Goal: Task Accomplishment & Management: Use online tool/utility

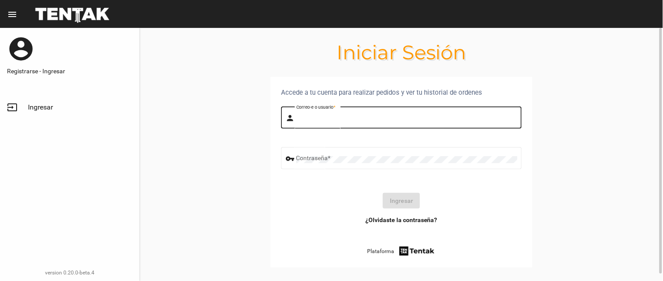
click at [368, 118] on input "Correo-e o usuario *" at bounding box center [406, 119] width 221 height 7
type input "[PERSON_NAME]"
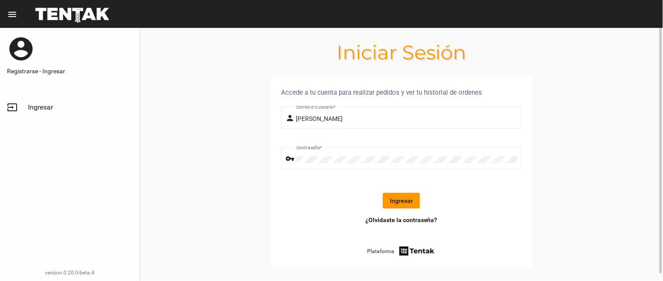
click at [401, 198] on button "Ingresar" at bounding box center [401, 201] width 37 height 16
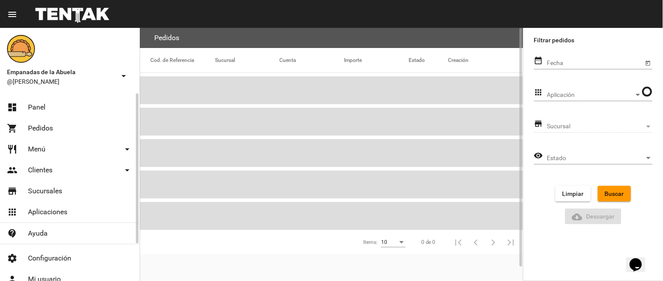
click at [28, 110] on span "Panel" at bounding box center [36, 107] width 17 height 9
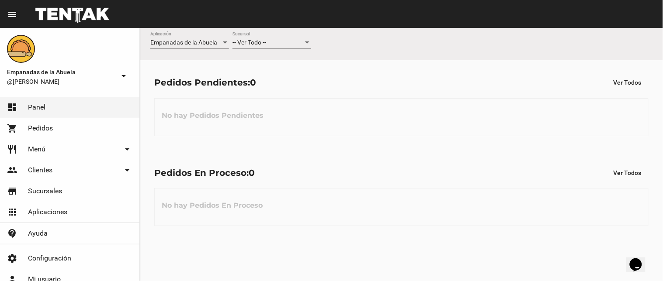
click at [259, 42] on span "-- Ver Todo --" at bounding box center [249, 42] width 34 height 7
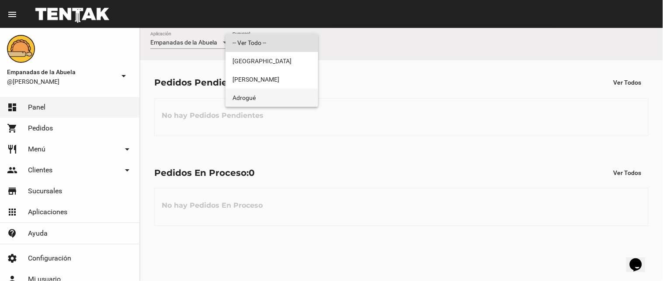
drag, startPoint x: 265, startPoint y: 99, endPoint x: 287, endPoint y: 94, distance: 22.4
click at [266, 99] on span "Adrogué" at bounding box center [271, 98] width 79 height 18
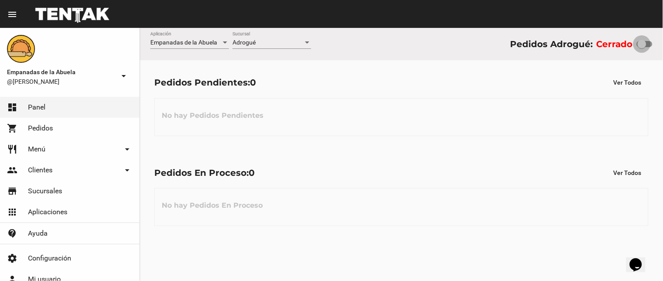
drag, startPoint x: 640, startPoint y: 42, endPoint x: 662, endPoint y: 50, distance: 24.0
click at [662, 50] on div "Empanadas de la Abuela Aplicación Adrogué Sucursal Pedidos Adrogué: Cerrado" at bounding box center [401, 44] width 523 height 32
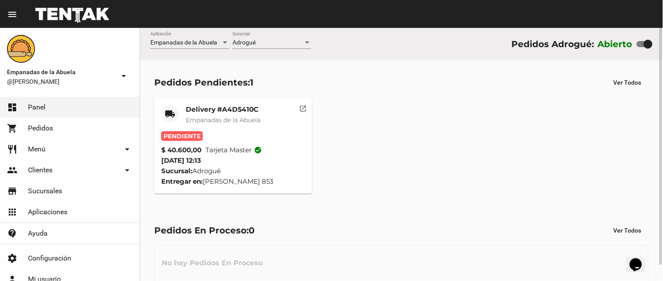
click at [236, 105] on mat-card-title "Delivery #A4D5410C" at bounding box center [223, 109] width 75 height 9
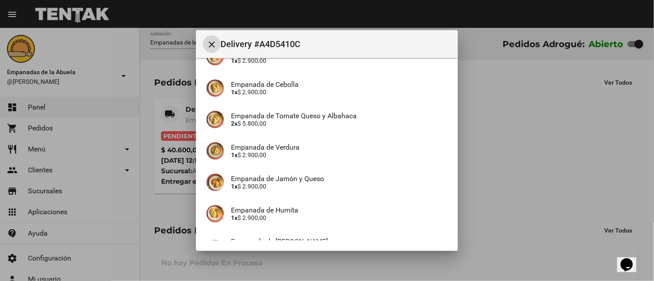
scroll to position [267, 0]
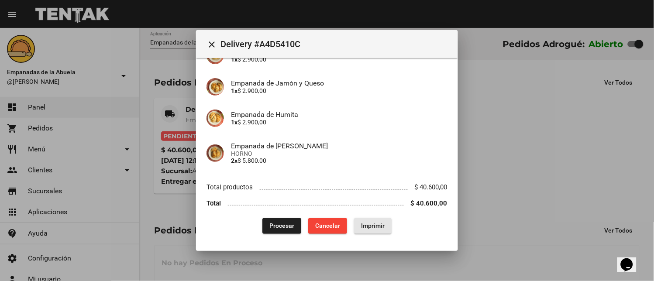
click at [369, 228] on span "Imprimir" at bounding box center [373, 226] width 24 height 7
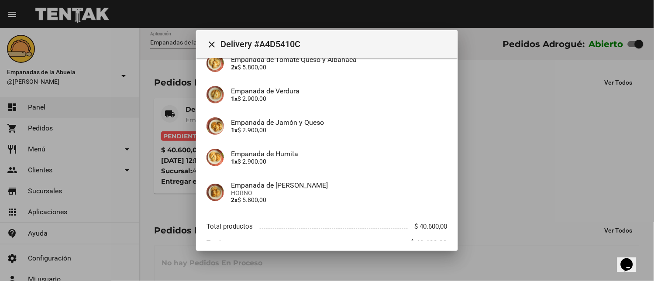
scroll to position [267, 0]
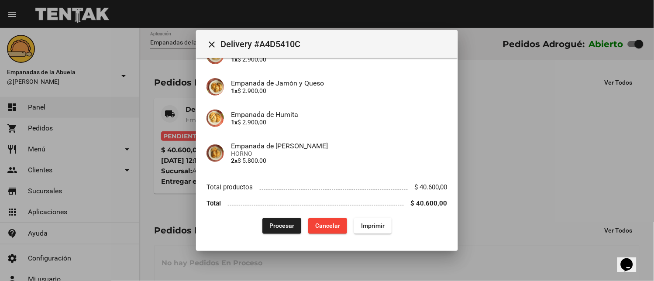
click at [263, 225] on button "Procesar" at bounding box center [282, 226] width 39 height 16
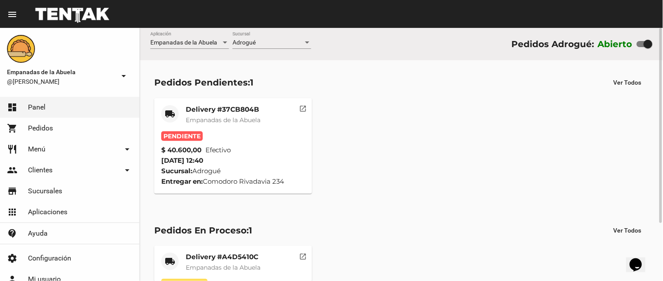
click at [237, 114] on mat-card-title "Delivery #37CB804B" at bounding box center [223, 109] width 75 height 9
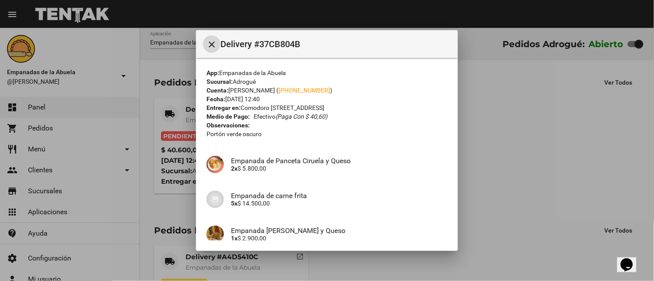
scroll to position [242, 0]
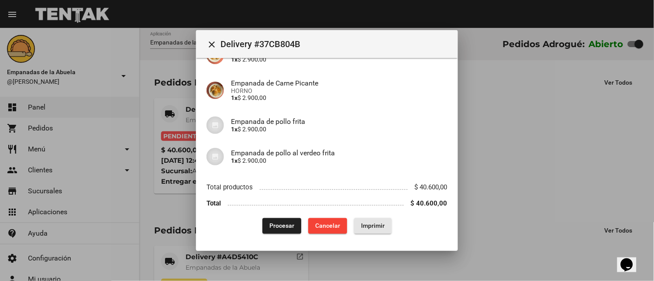
click at [372, 234] on button "Imprimir" at bounding box center [373, 226] width 38 height 16
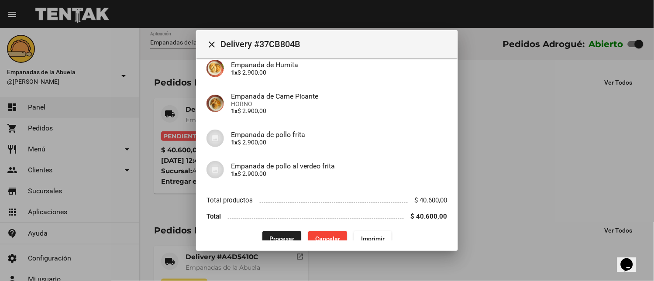
scroll to position [242, 0]
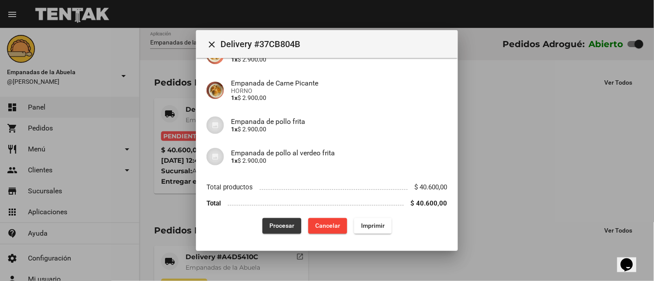
click at [270, 226] on span "Procesar" at bounding box center [282, 226] width 25 height 7
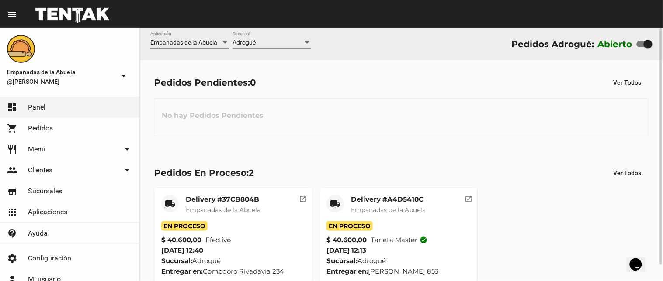
click at [392, 207] on span "Empanadas de la Abuela" at bounding box center [388, 210] width 75 height 8
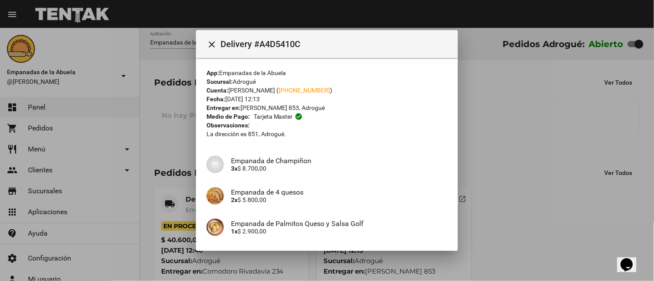
scroll to position [267, 0]
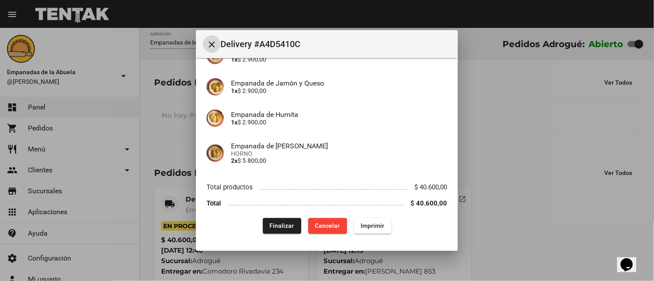
drag, startPoint x: 279, startPoint y: 224, endPoint x: 239, endPoint y: 254, distance: 49.8
click at [278, 225] on span "Finalizar" at bounding box center [282, 226] width 24 height 7
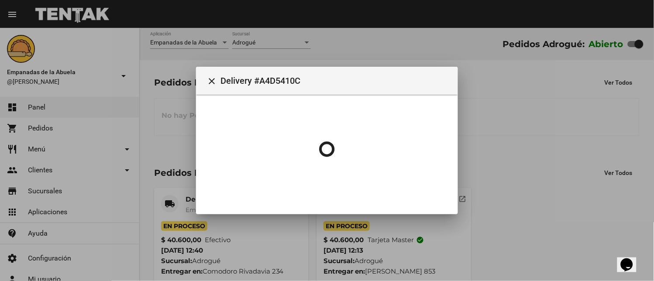
scroll to position [0, 0]
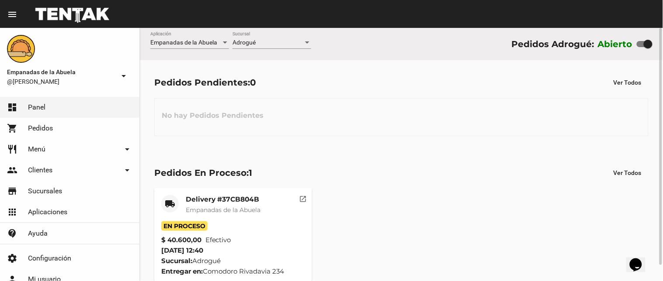
click at [194, 178] on div "Pedidos En Proceso: 1" at bounding box center [203, 173] width 98 height 14
click at [220, 194] on mat-card "local_shipping Delivery #37CB804B Empanadas de la Abuela En Proceso $ 40.600,00…" at bounding box center [233, 236] width 158 height 96
click at [226, 199] on mat-card-title "Delivery #37CB804B" at bounding box center [223, 199] width 75 height 9
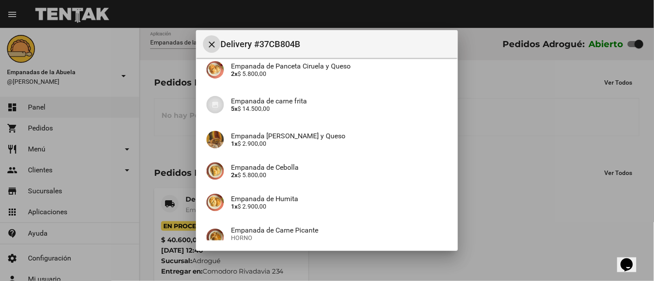
scroll to position [242, 0]
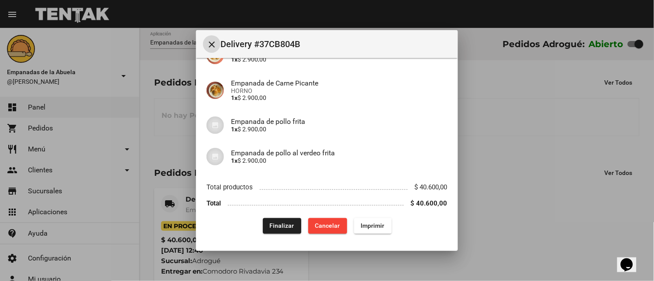
drag, startPoint x: 293, startPoint y: 232, endPoint x: 281, endPoint y: 229, distance: 12.6
click at [291, 233] on button "Finalizar" at bounding box center [282, 226] width 38 height 16
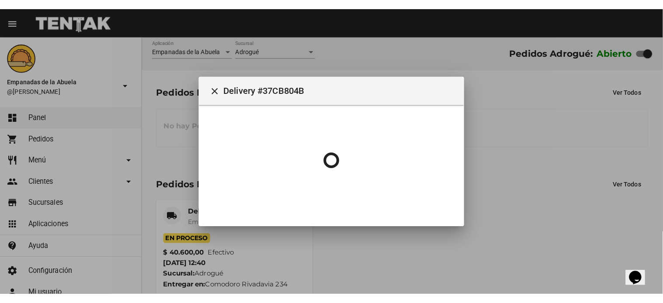
scroll to position [0, 0]
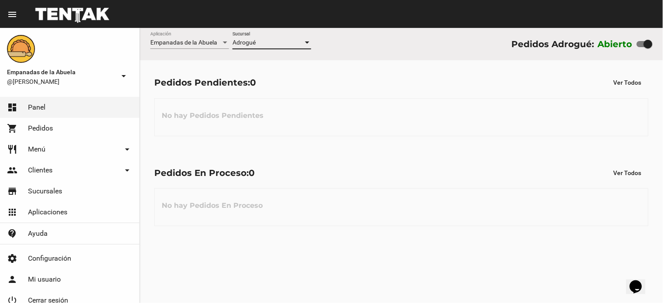
click at [284, 44] on div "Adrogué" at bounding box center [267, 42] width 71 height 7
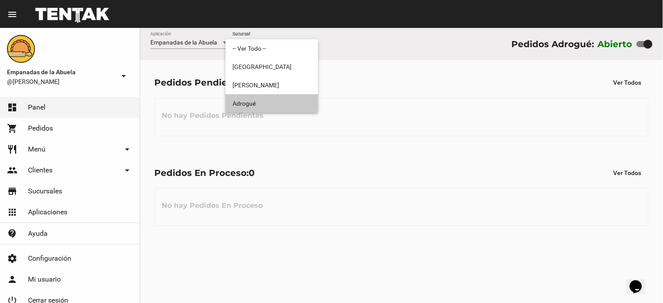
click at [260, 107] on span "Adrogué" at bounding box center [271, 103] width 79 height 18
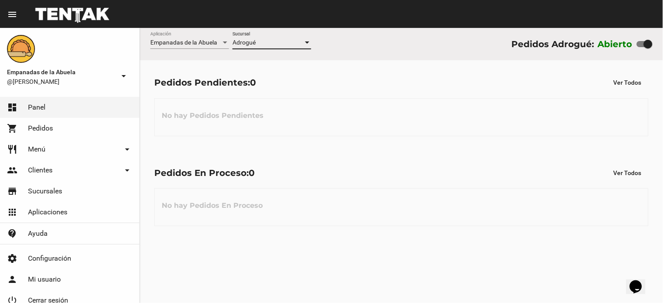
click at [264, 45] on div "Adrogué" at bounding box center [267, 42] width 71 height 7
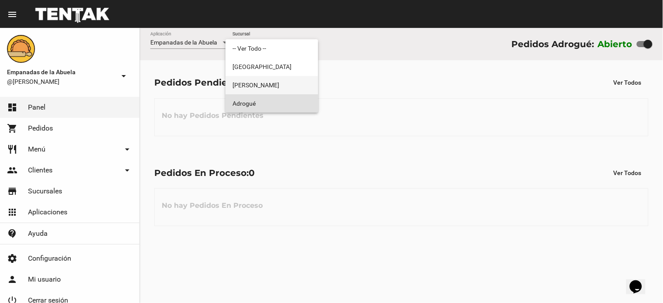
drag, startPoint x: 273, startPoint y: 83, endPoint x: 283, endPoint y: 85, distance: 9.3
click at [273, 83] on span "[PERSON_NAME]" at bounding box center [271, 85] width 79 height 18
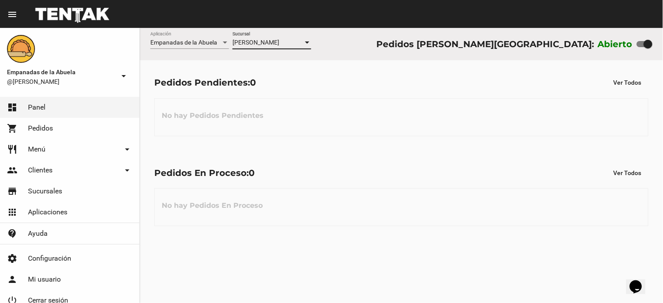
click at [266, 44] on span "[PERSON_NAME]" at bounding box center [255, 42] width 47 height 7
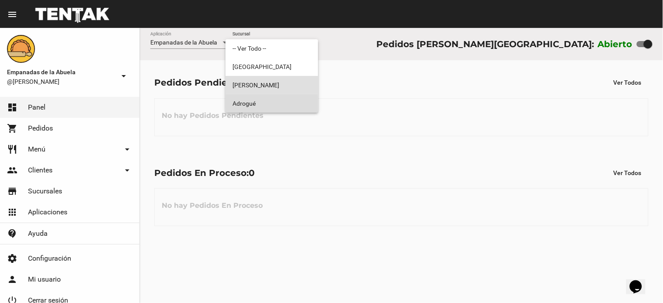
click at [256, 105] on span "Adrogué" at bounding box center [271, 103] width 79 height 18
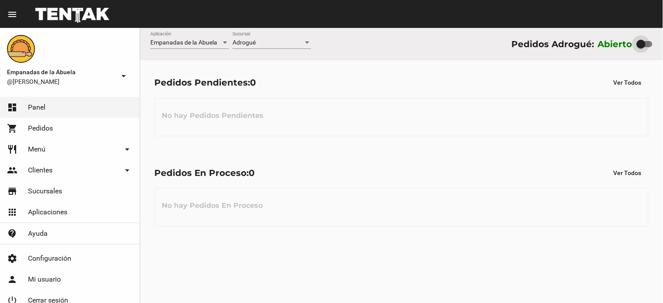
drag, startPoint x: 645, startPoint y: 42, endPoint x: 618, endPoint y: 41, distance: 27.6
click at [619, 41] on div "Abierto" at bounding box center [625, 44] width 55 height 14
checkbox input "false"
